Goal: Transaction & Acquisition: Obtain resource

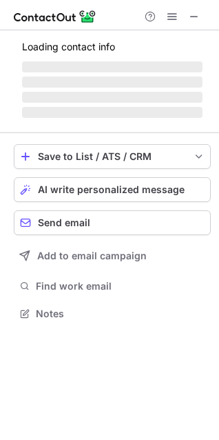
scroll to position [6, 6]
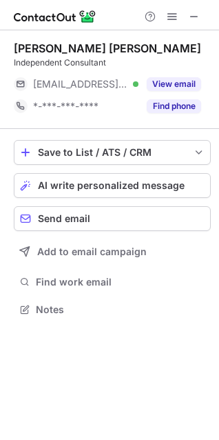
scroll to position [299, 219]
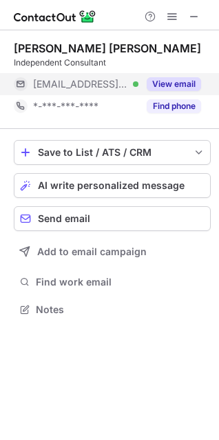
click at [167, 74] on div "View email" at bounding box center [170, 84] width 63 height 22
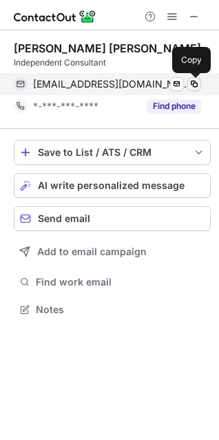
click at [201, 83] on button at bounding box center [195, 84] width 14 height 14
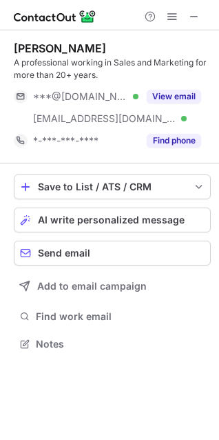
scroll to position [334, 219]
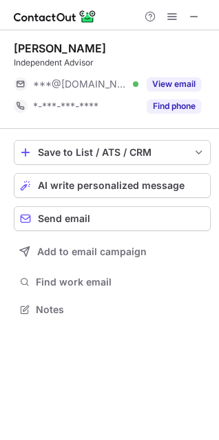
scroll to position [299, 219]
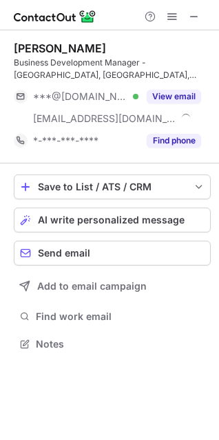
scroll to position [334, 219]
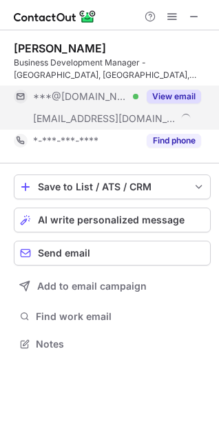
click at [154, 91] on button "View email" at bounding box center [174, 97] width 54 height 14
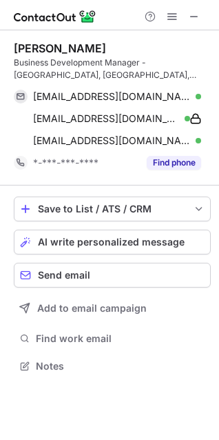
scroll to position [356, 219]
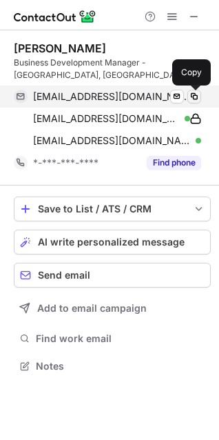
click at [199, 97] on span at bounding box center [194, 96] width 11 height 11
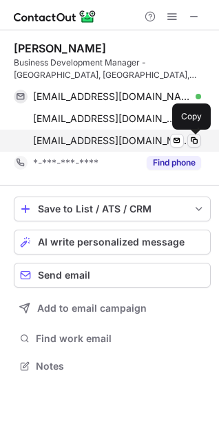
click at [195, 135] on span at bounding box center [194, 140] width 11 height 11
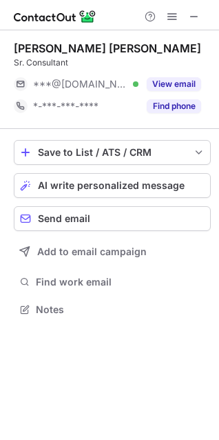
scroll to position [299, 219]
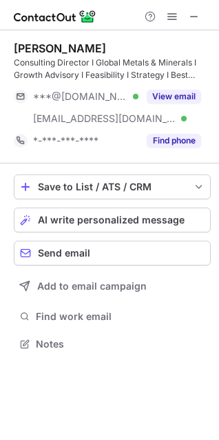
scroll to position [334, 219]
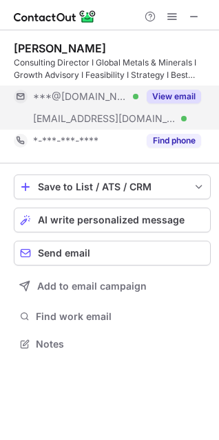
click at [175, 95] on button "View email" at bounding box center [174, 97] width 54 height 14
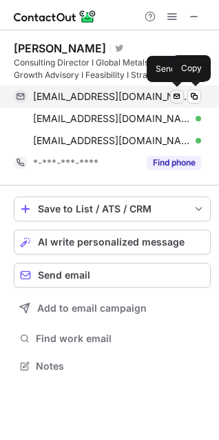
scroll to position [356, 219]
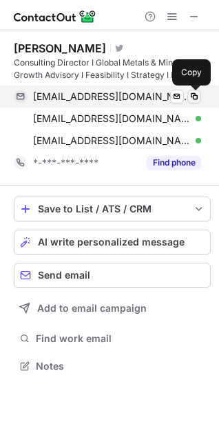
click at [192, 95] on span at bounding box center [194, 96] width 11 height 11
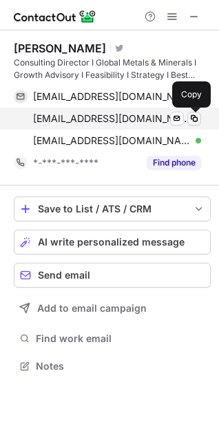
click at [195, 117] on span at bounding box center [194, 118] width 11 height 11
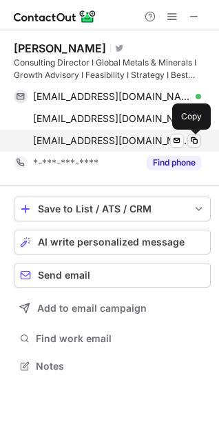
click at [198, 138] on span at bounding box center [194, 140] width 11 height 11
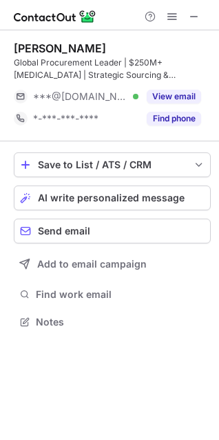
scroll to position [312, 219]
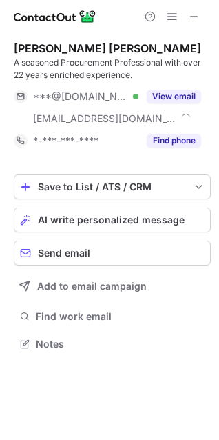
scroll to position [334, 219]
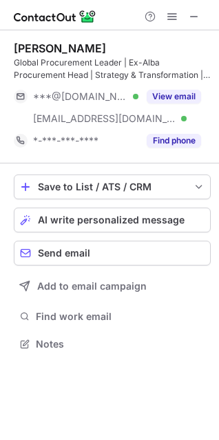
scroll to position [334, 219]
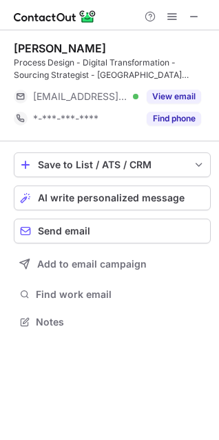
scroll to position [312, 219]
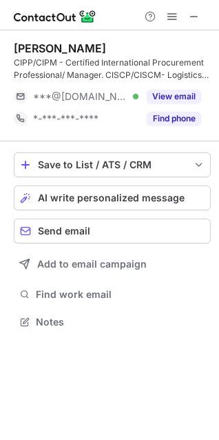
scroll to position [312, 219]
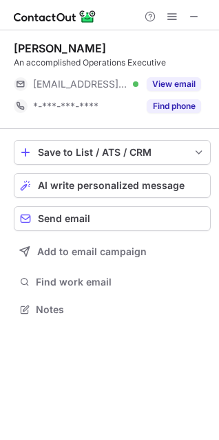
scroll to position [299, 219]
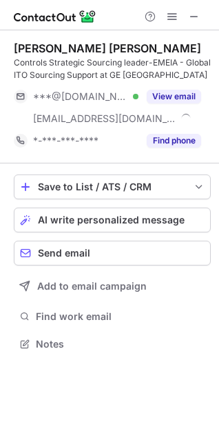
scroll to position [334, 219]
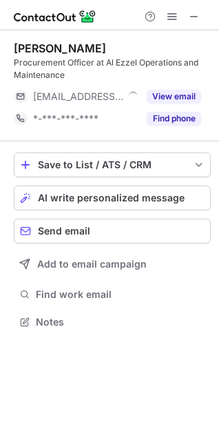
scroll to position [312, 219]
